Goal: Task Accomplishment & Management: Manage account settings

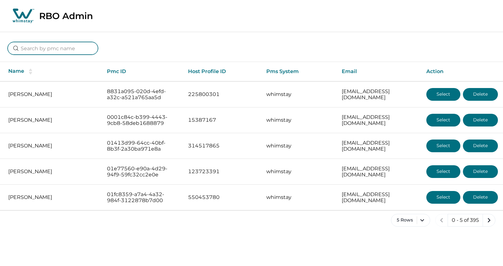
click at [40, 51] on input at bounding box center [53, 48] width 90 height 13
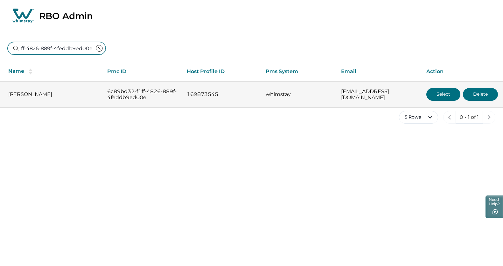
type input "6c89bd32-f1ff-4826-889f-4feddb9ed00e"
click at [441, 100] on button "Select" at bounding box center [443, 94] width 34 height 13
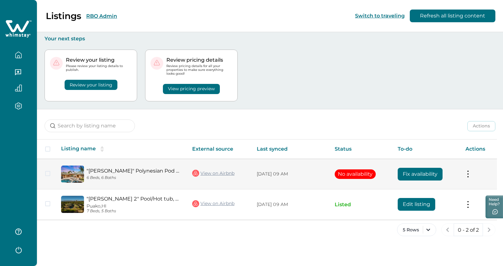
click at [145, 170] on link ""[PERSON_NAME]" Polynesian Pod Style with Pool/Hot tub" at bounding box center [134, 171] width 95 height 6
click at [362, 175] on button "No availability" at bounding box center [355, 175] width 41 height 10
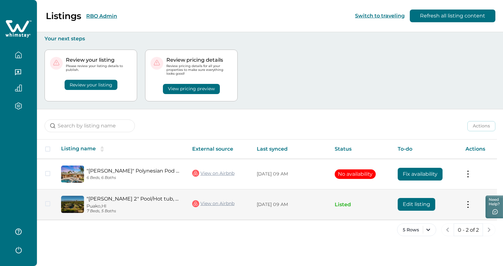
click at [469, 204] on button at bounding box center [467, 204] width 5 height 7
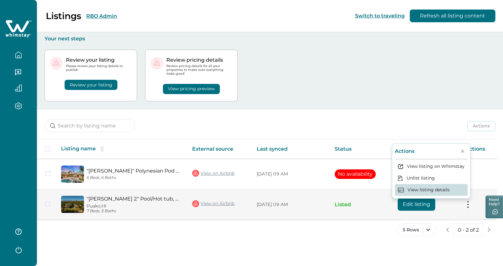
click at [443, 189] on button "View listing details" at bounding box center [431, 190] width 73 height 12
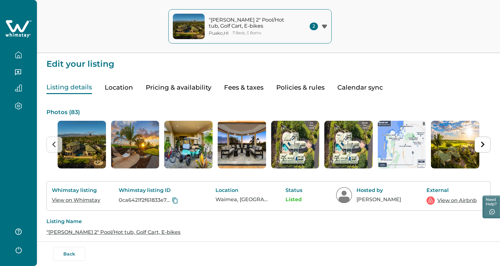
click at [220, 17] on p ""[PERSON_NAME] 2" Pool/Hot tub, Golf Cart, E-bikes" at bounding box center [252, 23] width 86 height 12
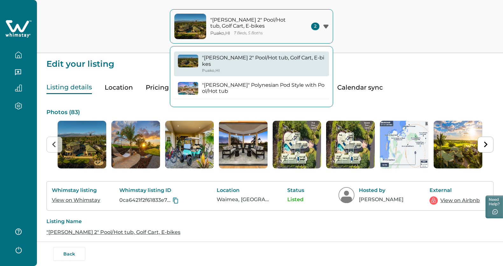
click at [223, 82] on p ""[PERSON_NAME]" Polynesian Pod Style with Pool/Hot tub" at bounding box center [263, 88] width 123 height 12
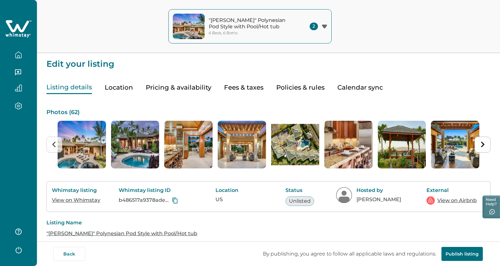
click at [275, 26] on p ""[PERSON_NAME]" Polynesian Pod Style with Pool/Hot tub" at bounding box center [252, 23] width 86 height 12
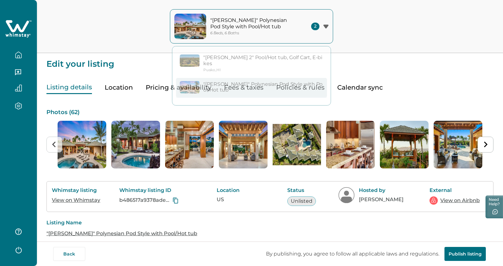
click at [106, 32] on div ""[PERSON_NAME]" Polynesian Pod Style with Pool/Hot tub 6 Beds, 6 Baths 2 "[PERS…" at bounding box center [251, 26] width 503 height 53
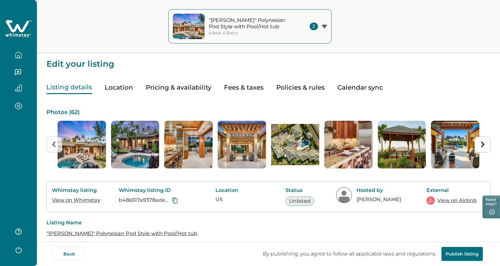
click at [182, 90] on button "Pricing & availability" at bounding box center [179, 87] width 66 height 13
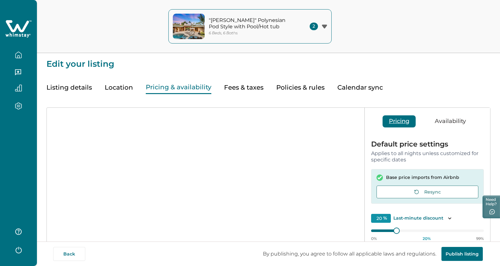
click at [20, 53] on icon "button" at bounding box center [18, 55] width 7 height 7
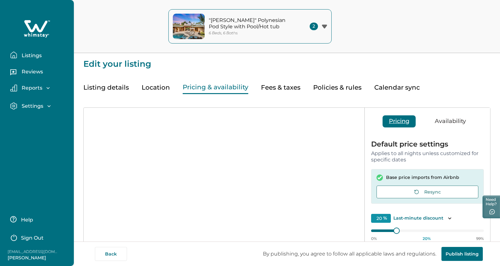
click at [25, 72] on p "Reviews" at bounding box center [31, 72] width 23 height 6
